Goal: Task Accomplishment & Management: Manage account settings

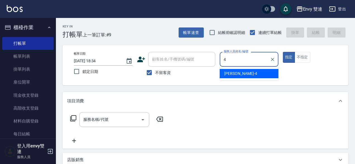
type input "[PERSON_NAME]-4"
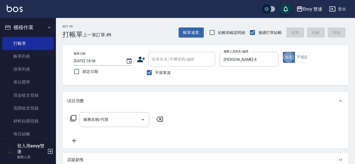
type button "true"
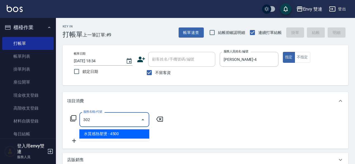
type input "水質感熱塑燙(302)"
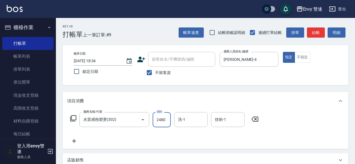
type input "2480"
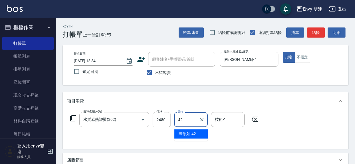
type input "陳韻如-42"
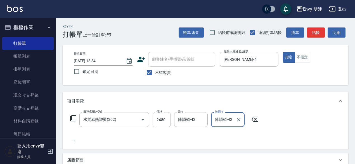
type input "陳韻如-42"
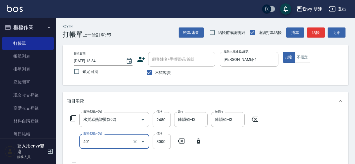
type input "染髮(401)"
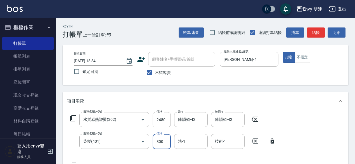
type input "800"
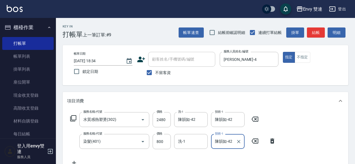
type input "陳韻如-42"
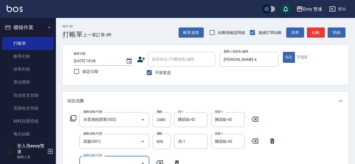
scroll to position [4, 0]
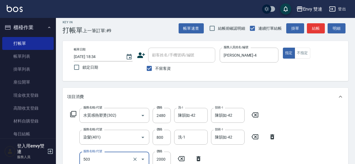
type input "日本結構二段式(503)"
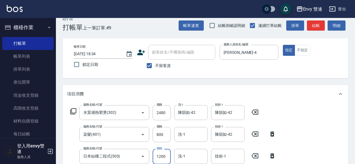
type input "1200"
type input "陳韻如-42"
click at [319, 22] on button "結帳" at bounding box center [316, 25] width 18 height 10
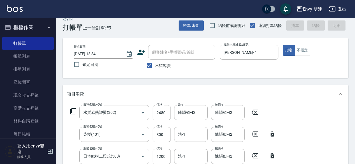
type input "[DATE] 20:03"
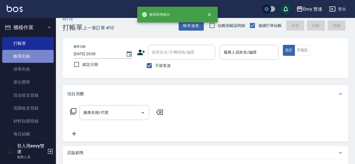
click at [29, 59] on link "帳單列表" at bounding box center [27, 56] width 51 height 13
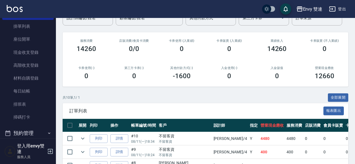
scroll to position [43, 0]
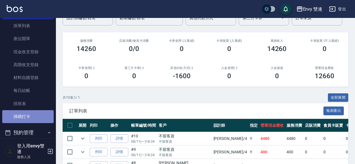
click at [41, 113] on link "掃碼打卡" at bounding box center [27, 116] width 51 height 13
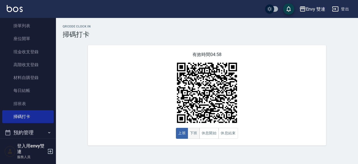
drag, startPoint x: 200, startPoint y: 135, endPoint x: 189, endPoint y: 133, distance: 10.8
click at [189, 133] on div "上班 下班 休息開始 休息結束" at bounding box center [207, 133] width 62 height 11
click at [189, 133] on button "下班" at bounding box center [194, 133] width 12 height 11
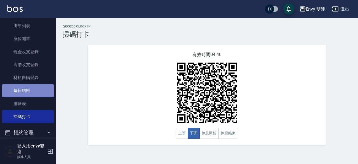
click at [40, 94] on link "每日結帳" at bounding box center [27, 90] width 51 height 13
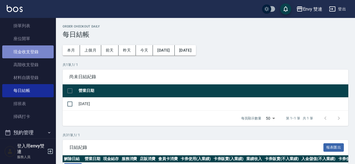
click at [41, 47] on link "現金收支登錄" at bounding box center [27, 51] width 51 height 13
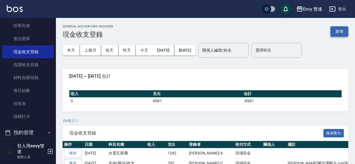
click at [334, 30] on button "新增" at bounding box center [340, 31] width 18 height 10
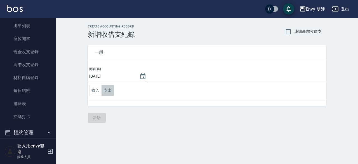
click at [109, 91] on button "支出" at bounding box center [108, 89] width 13 height 11
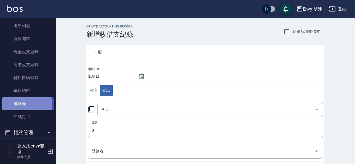
click at [19, 105] on link "排班表" at bounding box center [27, 103] width 51 height 13
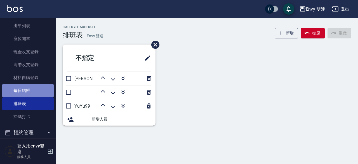
click at [28, 93] on link "每日結帳" at bounding box center [27, 90] width 51 height 13
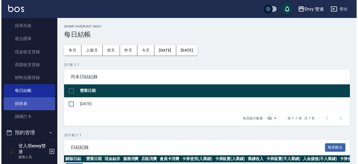
scroll to position [84, 0]
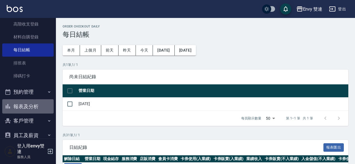
click at [38, 104] on button "報表及分析" at bounding box center [27, 106] width 51 height 15
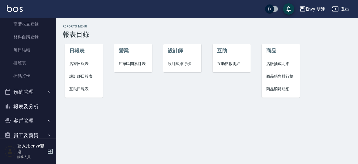
click at [82, 62] on span "店家日報表" at bounding box center [83, 64] width 29 height 6
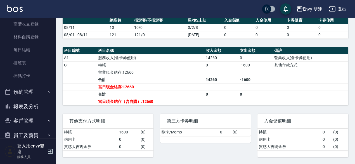
scroll to position [149, 0]
drag, startPoint x: 247, startPoint y: 80, endPoint x: 237, endPoint y: 84, distance: 11.1
click at [237, 83] on tr "合計 14260 -1600" at bounding box center [206, 79] width 286 height 7
click at [237, 83] on td "14260" at bounding box center [221, 79] width 34 height 7
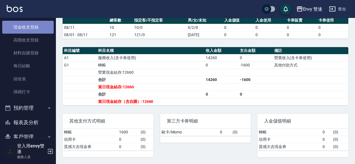
click at [37, 26] on link "現金收支登錄" at bounding box center [27, 27] width 51 height 13
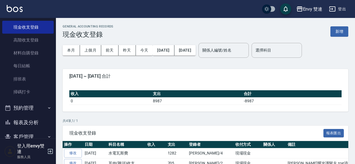
scroll to position [45, 0]
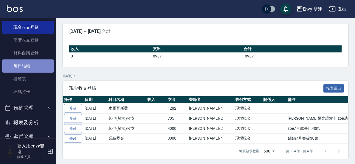
click at [45, 59] on link "每日結帳" at bounding box center [27, 65] width 51 height 13
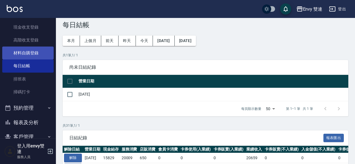
scroll to position [53, 0]
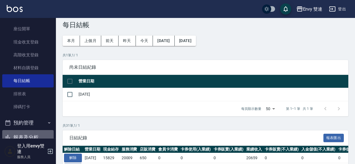
click at [35, 137] on button "報表及分析" at bounding box center [27, 137] width 51 height 15
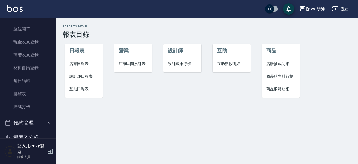
click at [82, 66] on span "店家日報表" at bounding box center [83, 64] width 29 height 6
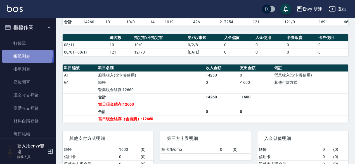
click at [26, 54] on link "帳單列表" at bounding box center [27, 56] width 51 height 13
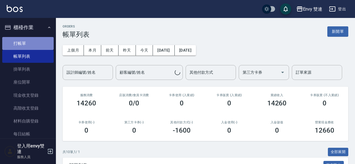
click at [30, 38] on link "打帳單" at bounding box center [27, 43] width 51 height 13
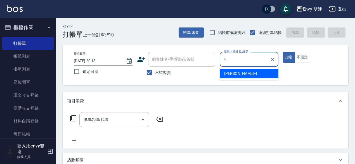
type input "[PERSON_NAME]-4"
type button "true"
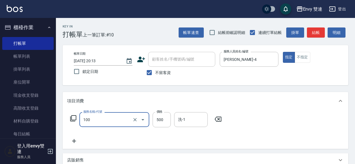
type input "洗＋剪(100)"
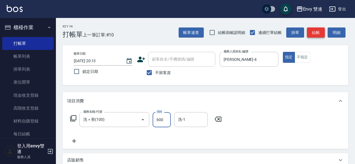
type input "600"
click at [318, 33] on button "結帳" at bounding box center [316, 32] width 18 height 10
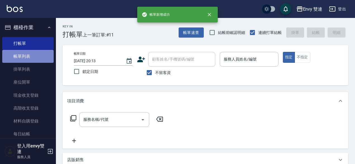
click at [40, 59] on link "帳單列表" at bounding box center [27, 56] width 51 height 13
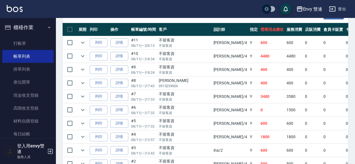
scroll to position [138, 0]
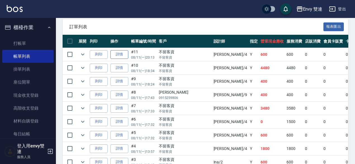
click at [127, 53] on link "詳情" at bounding box center [119, 54] width 18 height 9
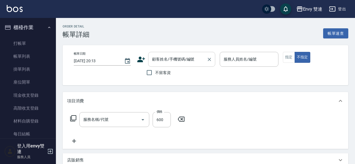
checkbox input "true"
type input "[PERSON_NAME]-4"
type input "洗＋剪(100)"
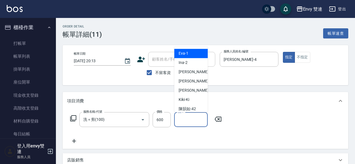
click at [186, 117] on input "洗-1" at bounding box center [191, 119] width 29 height 10
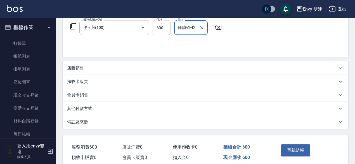
scroll to position [93, 0]
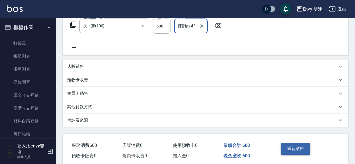
type input "陳韻如-42"
click at [300, 147] on button "重新結帳" at bounding box center [296, 148] width 30 height 12
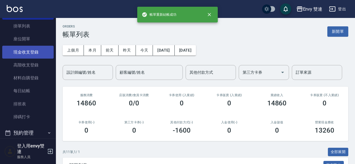
scroll to position [69, 0]
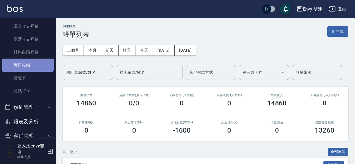
click at [27, 60] on link "每日結帳" at bounding box center [27, 64] width 51 height 13
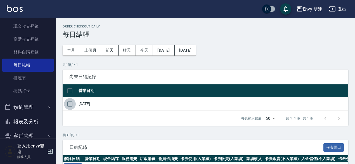
click at [73, 102] on input "checkbox" at bounding box center [70, 104] width 12 height 12
checkbox input "true"
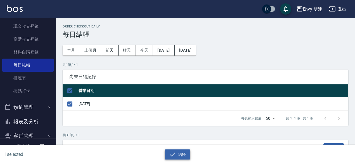
click at [174, 155] on icon "button" at bounding box center [172, 154] width 7 height 7
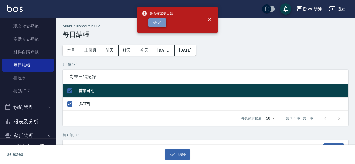
click at [163, 26] on button "確定" at bounding box center [157, 22] width 18 height 9
checkbox input "false"
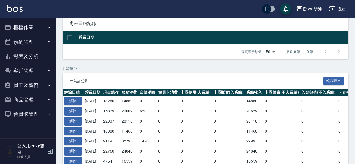
scroll to position [56, 0]
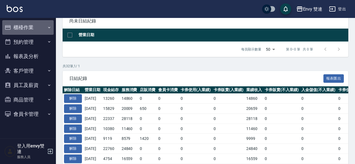
click at [44, 30] on button "櫃檯作業" at bounding box center [27, 27] width 51 height 15
